Goal: Information Seeking & Learning: Find specific fact

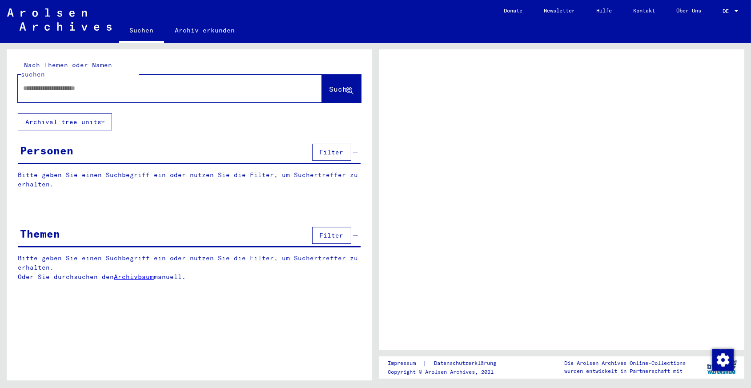
click at [136, 84] on input "text" at bounding box center [161, 88] width 277 height 9
type input "**********"
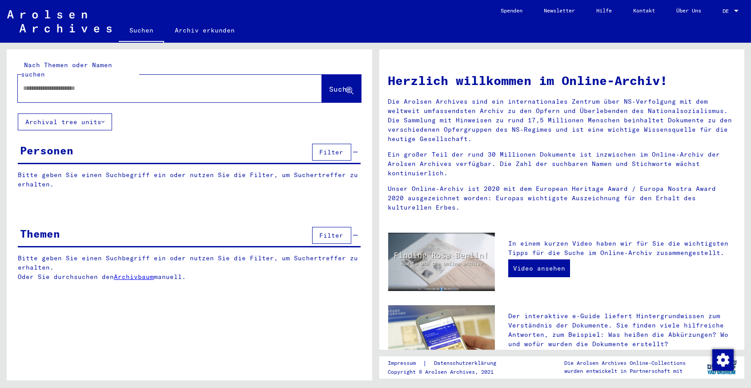
drag, startPoint x: 149, startPoint y: 109, endPoint x: 152, endPoint y: 119, distance: 10.1
click at [152, 119] on div "Nach Themen oder Namen suchen Suche Archival tree units Personen Filter Bitte g…" at bounding box center [190, 171] width 366 height 245
click at [153, 89] on div at bounding box center [170, 89] width 304 height 28
click at [154, 84] on input "text" at bounding box center [159, 88] width 272 height 9
click at [322, 75] on button "Suche" at bounding box center [341, 89] width 39 height 28
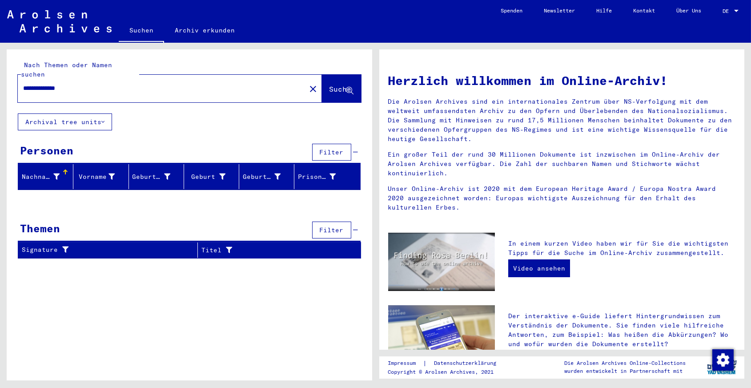
click at [93, 113] on button "Archival tree units" at bounding box center [65, 121] width 94 height 17
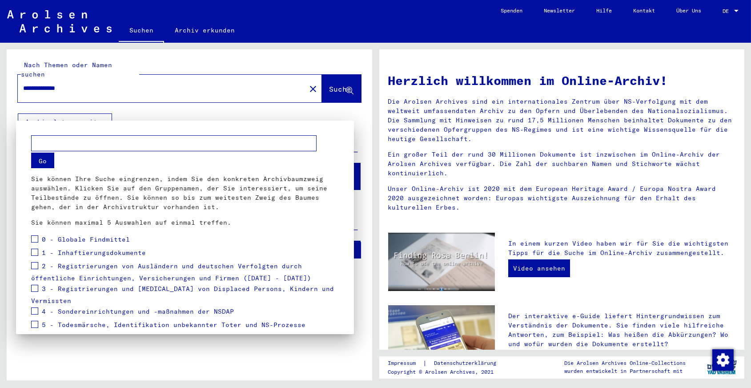
click at [173, 115] on div at bounding box center [375, 194] width 751 height 388
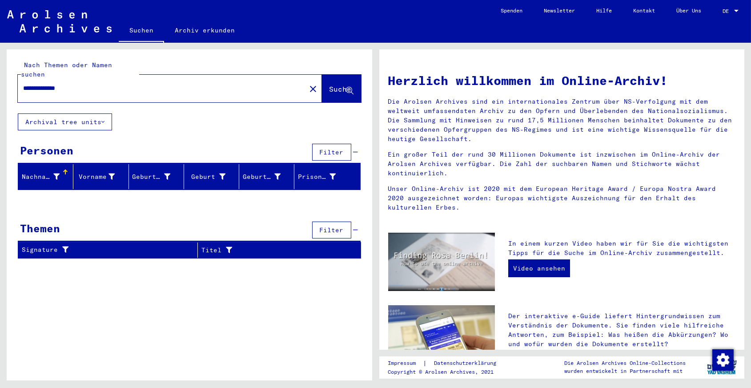
click at [194, 84] on input "**********" at bounding box center [159, 88] width 272 height 9
type input "********"
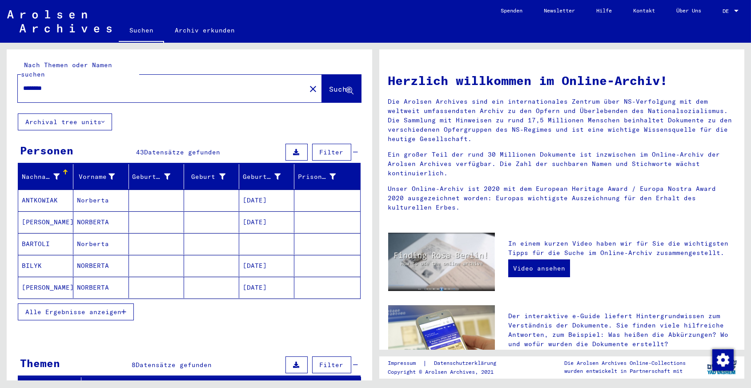
click at [106, 308] on span "Alle Ergebnisse anzeigen" at bounding box center [73, 312] width 96 height 8
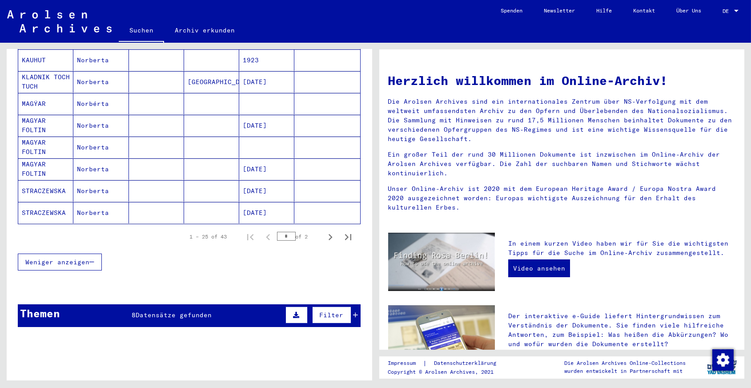
scroll to position [525, 0]
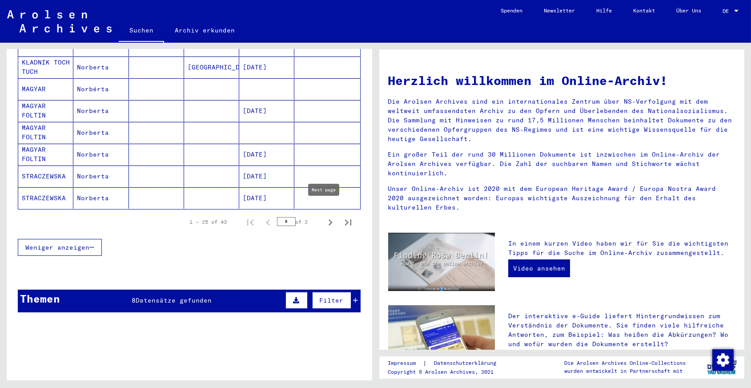
click at [329, 219] on icon "Next page" at bounding box center [331, 222] width 4 height 6
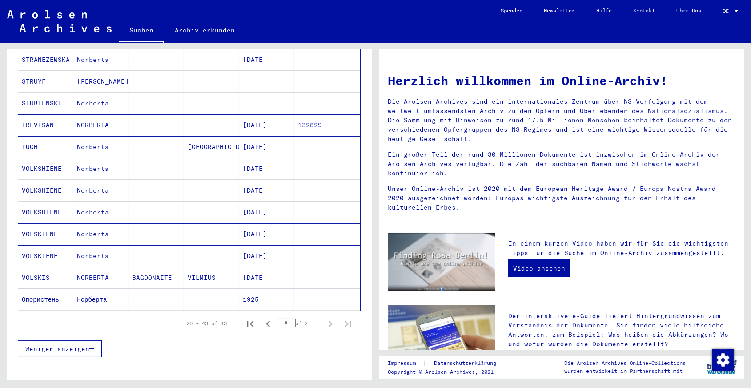
scroll to position [283, 0]
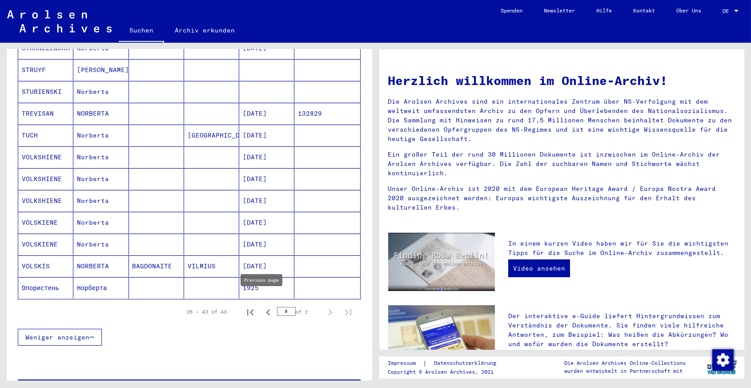
click at [262, 306] on icon "Previous page" at bounding box center [268, 312] width 12 height 12
type input "*"
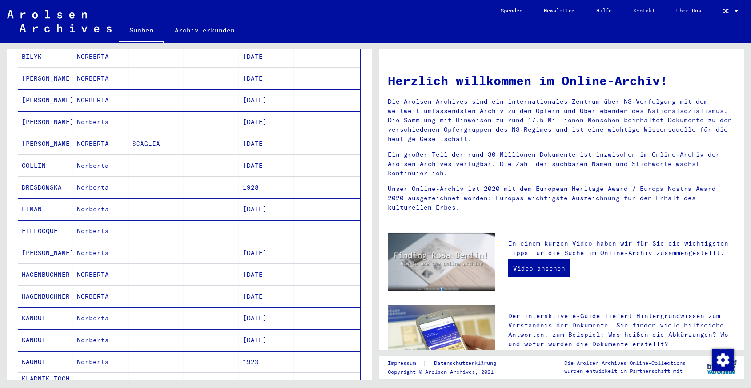
scroll to position [242, 0]
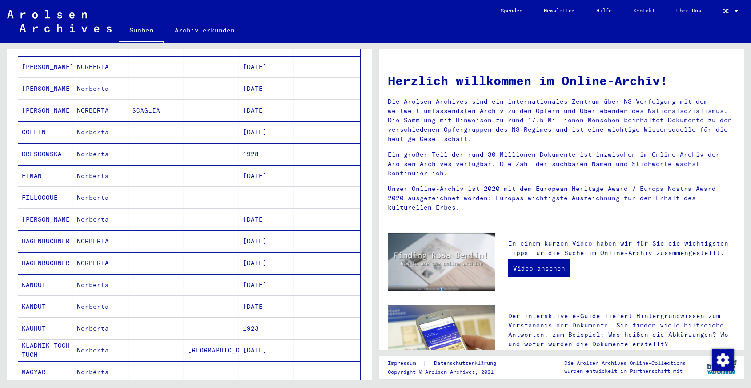
click at [58, 252] on mat-cell "HAGENBUCHNER" at bounding box center [45, 262] width 55 height 21
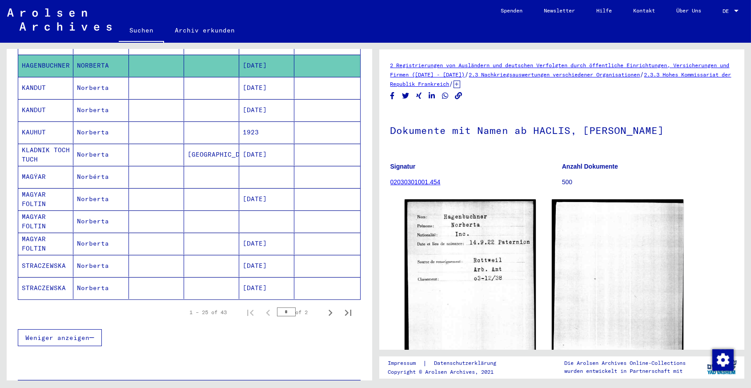
scroll to position [447, 0]
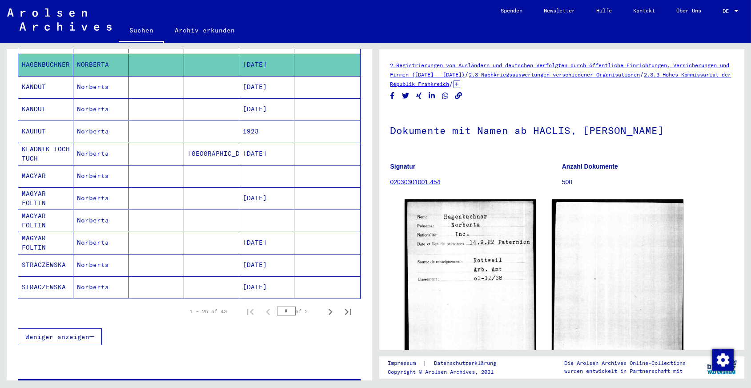
click at [62, 254] on mat-cell "STRACZEWSKA" at bounding box center [45, 265] width 55 height 22
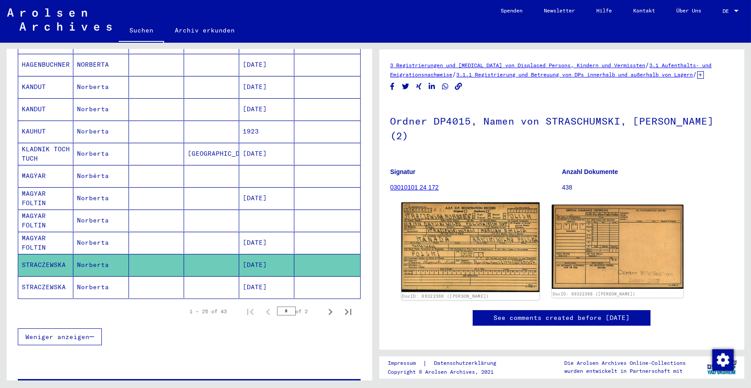
click at [455, 239] on img at bounding box center [470, 247] width 138 height 90
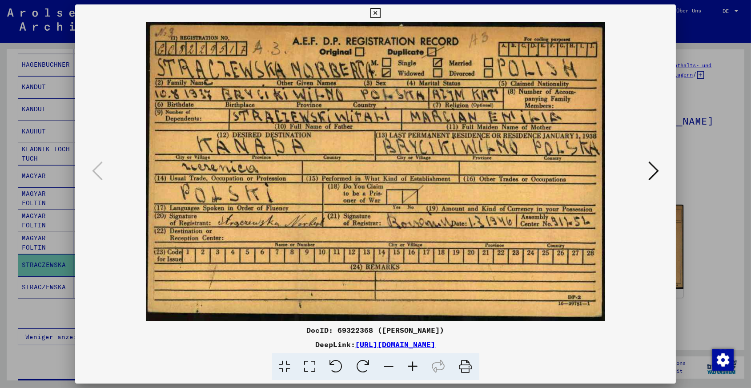
click at [374, 13] on icon at bounding box center [375, 13] width 10 height 11
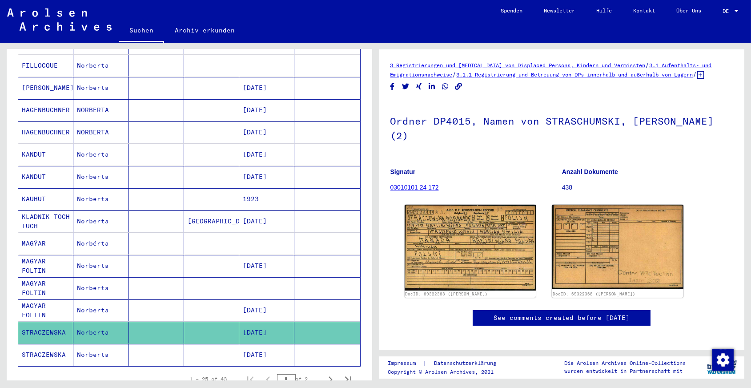
scroll to position [366, 0]
